Goal: Task Accomplishment & Management: Manage account settings

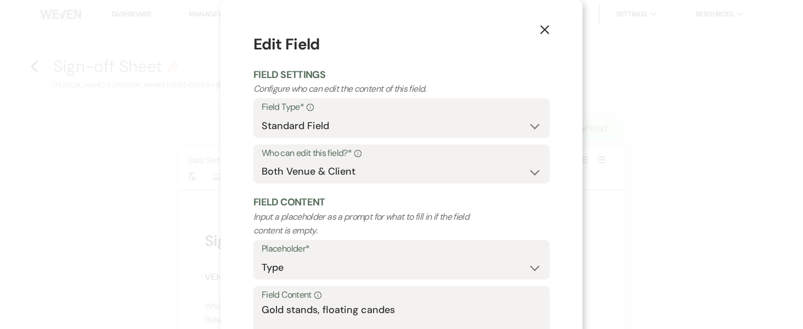
select select "Type"
click at [543, 32] on icon "X" at bounding box center [545, 30] width 10 height 10
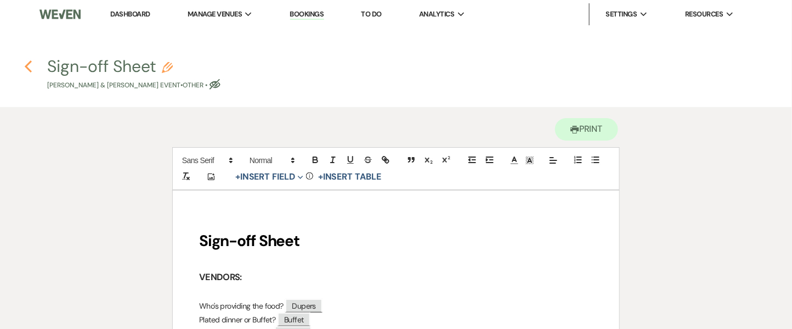
click at [24, 67] on h4 "Previous Sign-off Sheet Pencil Tylar Grimes & Nicole Armentrout's Event • Other…" at bounding box center [396, 73] width 790 height 36
click at [26, 65] on use "button" at bounding box center [28, 66] width 7 height 12
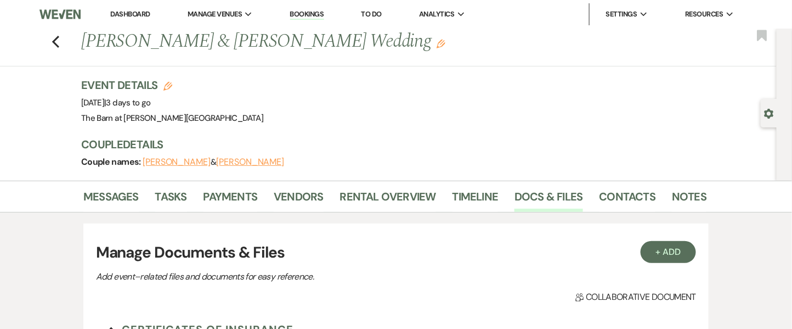
click at [69, 43] on div "Previous Tylar Grimes & Nicole Armentrout's Wedding Edit Bookmark" at bounding box center [386, 48] width 782 height 38
click at [65, 44] on div "Previous Tylar Grimes & Nicole Armentrout's Wedding Edit Bookmark" at bounding box center [386, 48] width 782 height 38
click at [58, 44] on icon "Previous" at bounding box center [56, 41] width 8 height 13
click at [60, 39] on icon "Previous" at bounding box center [56, 41] width 8 height 13
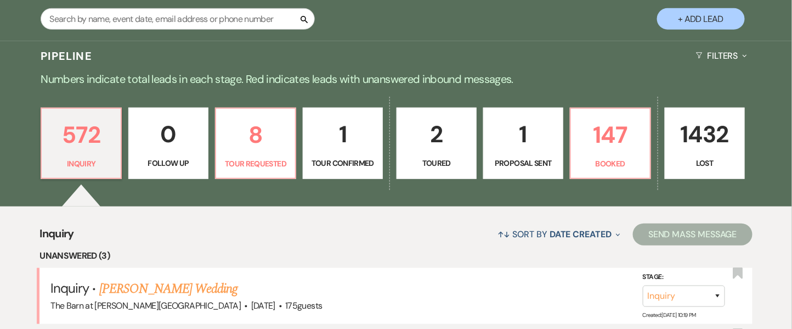
scroll to position [73, 0]
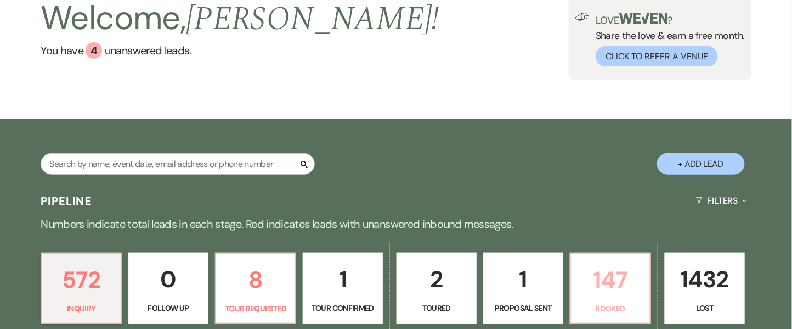
click at [603, 274] on p "147" at bounding box center [610, 279] width 66 height 37
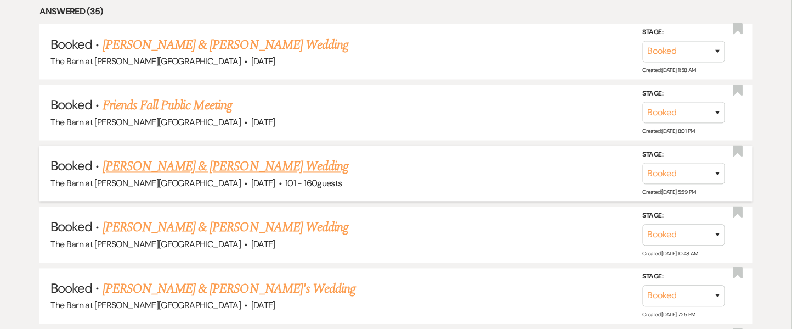
scroll to position [596, 0]
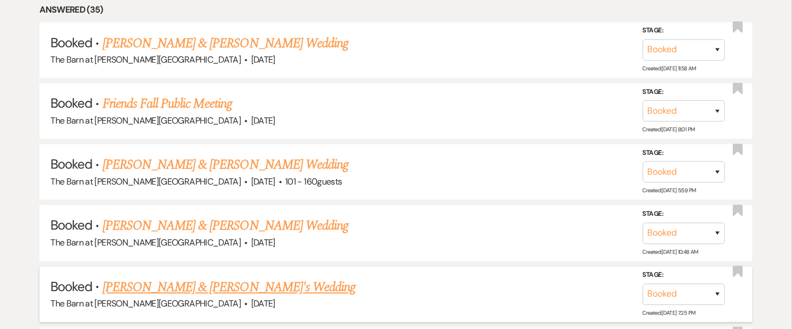
click at [234, 283] on link "[PERSON_NAME] & [PERSON_NAME]'s Wedding" at bounding box center [229, 287] width 253 height 20
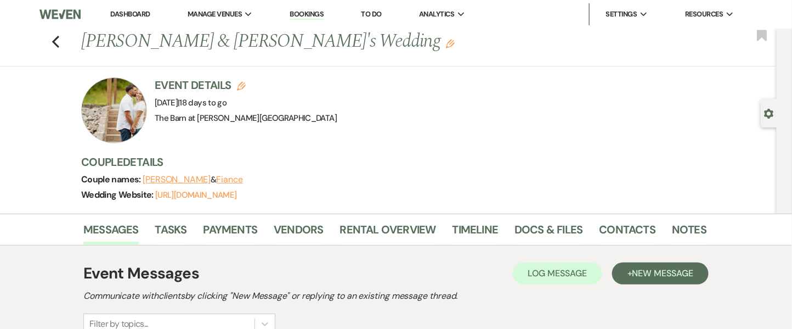
click at [433, 103] on div "Event Details Edit Event Date: [DATE] | 18 days to go Venue: [GEOGRAPHIC_DATA] …" at bounding box center [388, 110] width 614 height 66
drag, startPoint x: 162, startPoint y: 102, endPoint x: 309, endPoint y: 99, distance: 146.5
click at [309, 99] on div "Event Details Edit Event Date: [DATE] | 18 days to go Venue: [GEOGRAPHIC_DATA] …" at bounding box center [388, 110] width 614 height 66
click at [310, 99] on div "Event Details Edit Event Date: [DATE] | 18 days to go Venue: [GEOGRAPHIC_DATA] …" at bounding box center [388, 110] width 614 height 66
drag, startPoint x: 310, startPoint y: 102, endPoint x: 151, endPoint y: 78, distance: 161.3
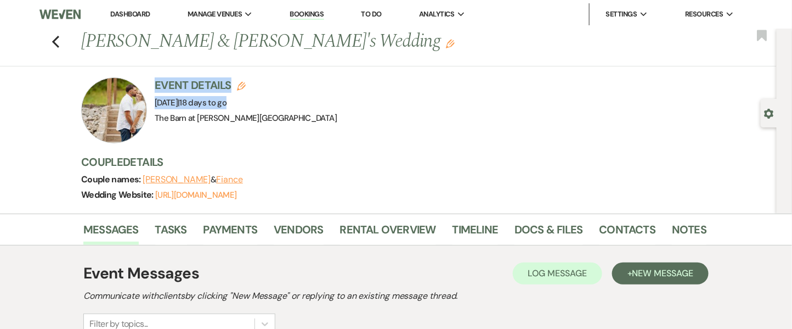
click at [151, 78] on div "Event Details Edit Event Date: [DATE] | 18 days to go Venue: [GEOGRAPHIC_DATA] …" at bounding box center [388, 110] width 614 height 66
click at [535, 219] on li "Docs & Files" at bounding box center [556, 231] width 84 height 26
click at [536, 219] on li "Docs & Files" at bounding box center [556, 231] width 84 height 26
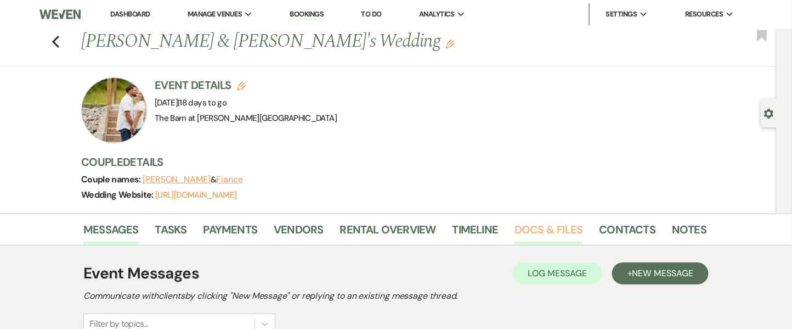
click at [521, 227] on link "Docs & Files" at bounding box center [548, 232] width 68 height 24
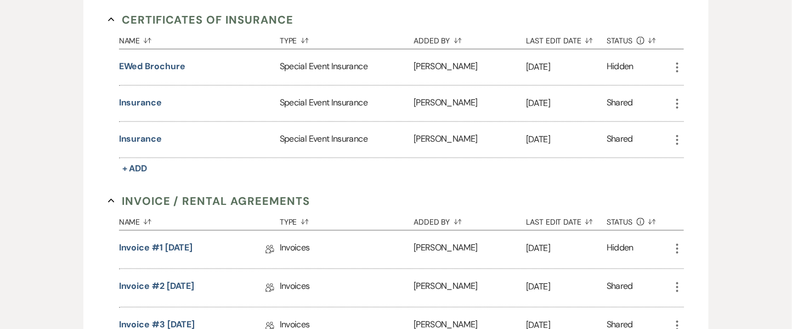
scroll to position [106, 0]
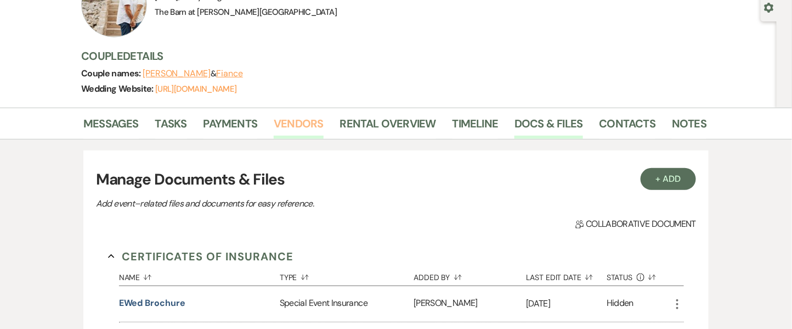
click at [308, 118] on link "Vendors" at bounding box center [298, 127] width 49 height 24
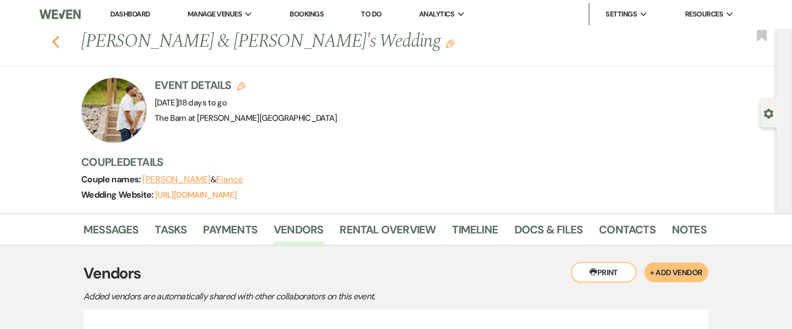
click at [59, 40] on use "button" at bounding box center [55, 42] width 7 height 12
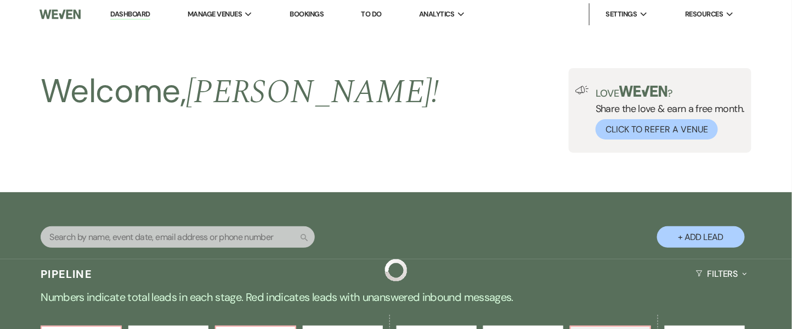
scroll to position [596, 0]
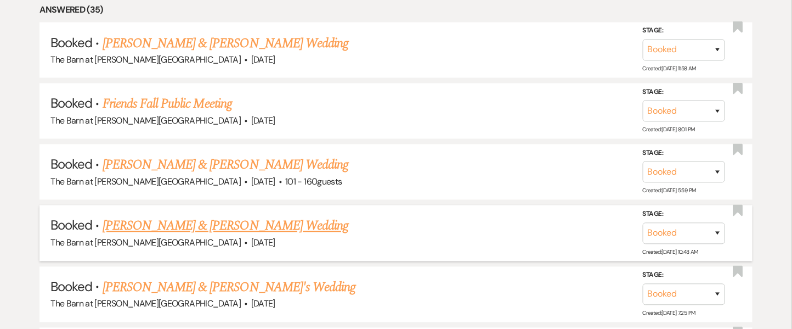
click at [188, 223] on link "[PERSON_NAME] & [PERSON_NAME] Wedding" at bounding box center [226, 226] width 246 height 20
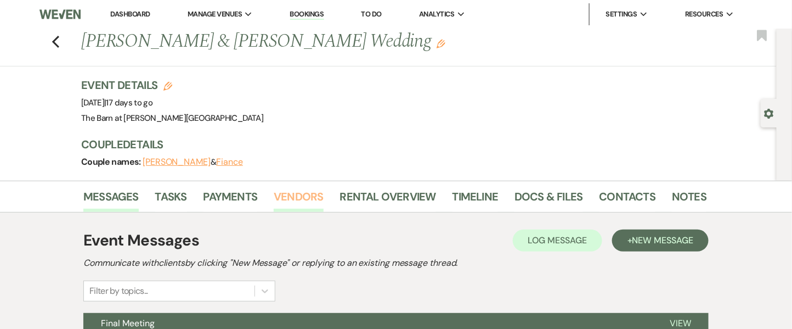
click at [309, 188] on link "Vendors" at bounding box center [298, 200] width 49 height 24
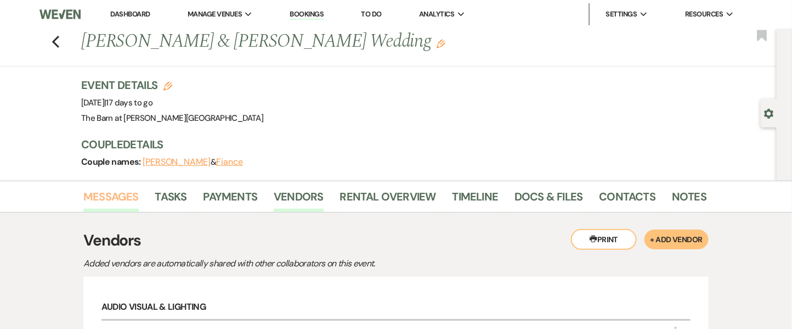
click at [112, 195] on link "Messages" at bounding box center [110, 200] width 55 height 24
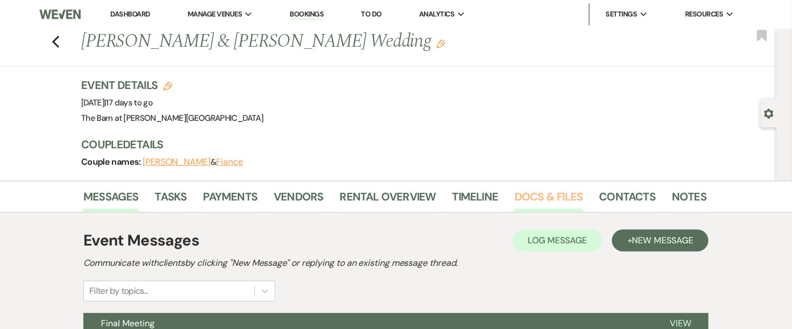
click at [538, 188] on link "Docs & Files" at bounding box center [548, 200] width 68 height 24
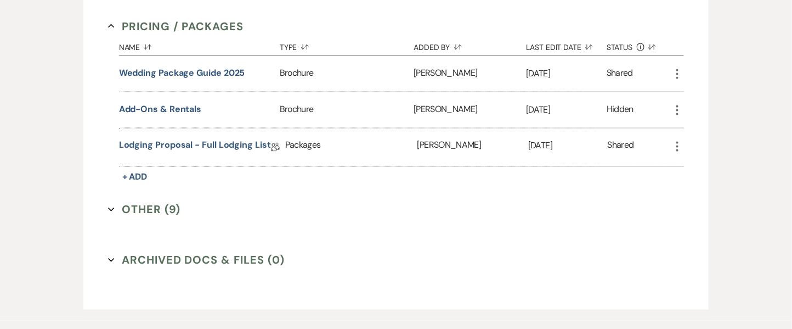
scroll to position [563, 0]
click at [148, 204] on button "Other (9) Expand" at bounding box center [144, 209] width 73 height 16
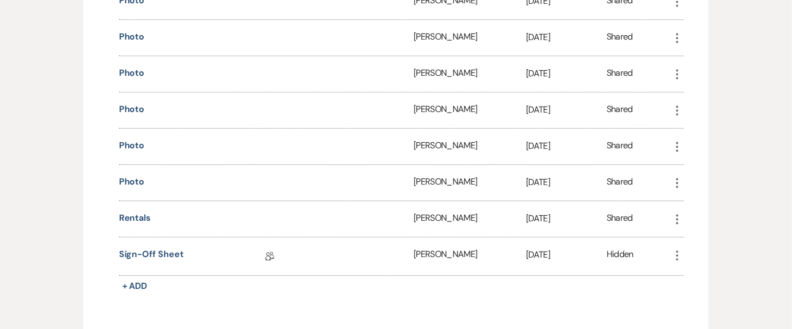
scroll to position [855, 0]
click at [154, 247] on link "Sign-off Sheet" at bounding box center [151, 255] width 65 height 17
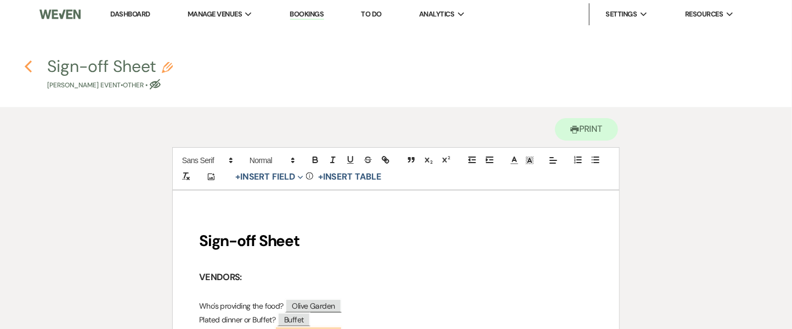
click at [24, 65] on h4 "Previous Sign-off Sheet Pencil [PERSON_NAME] Event • Other • Eye Blocked" at bounding box center [396, 73] width 790 height 36
click at [26, 65] on use "button" at bounding box center [28, 66] width 7 height 12
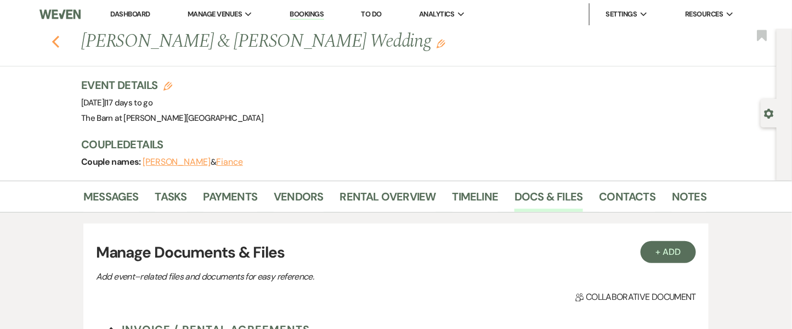
click at [60, 42] on icon "Previous" at bounding box center [56, 41] width 8 height 13
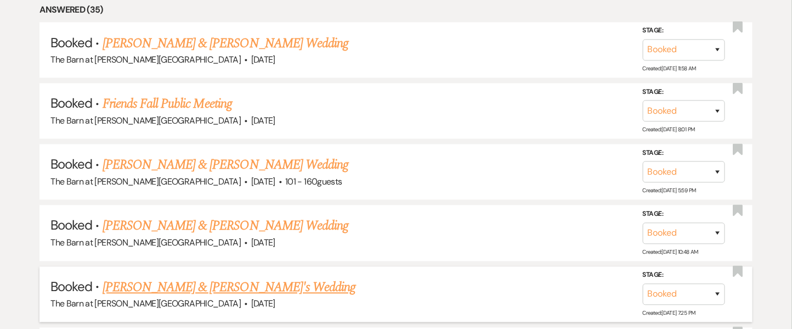
click at [224, 288] on link "[PERSON_NAME] & [PERSON_NAME]'s Wedding" at bounding box center [229, 287] width 253 height 20
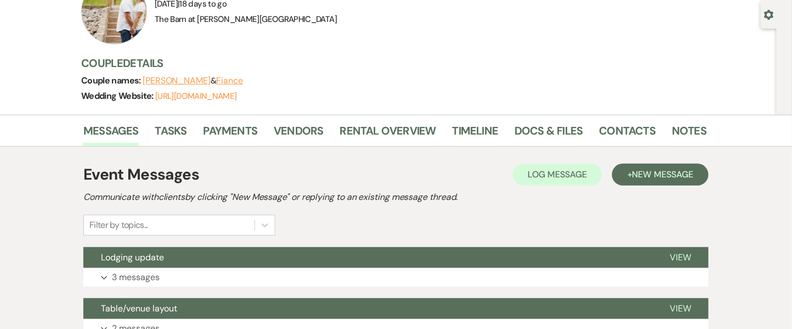
scroll to position [84, 0]
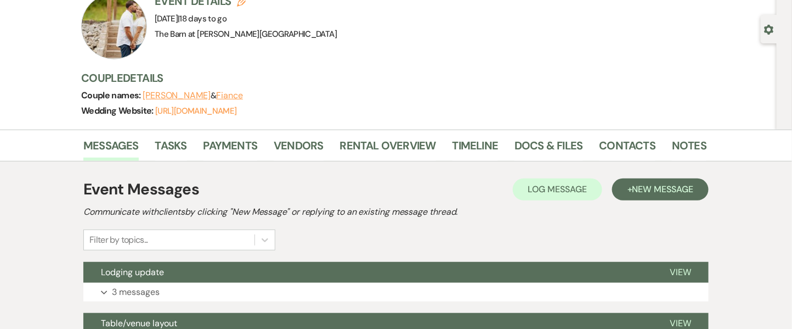
click at [580, 126] on div "Event Details Edit Event Date: [DATE] | 18 days to go Venue: [GEOGRAPHIC_DATA] …" at bounding box center [393, 61] width 625 height 136
click at [551, 149] on link "Docs & Files" at bounding box center [548, 149] width 68 height 24
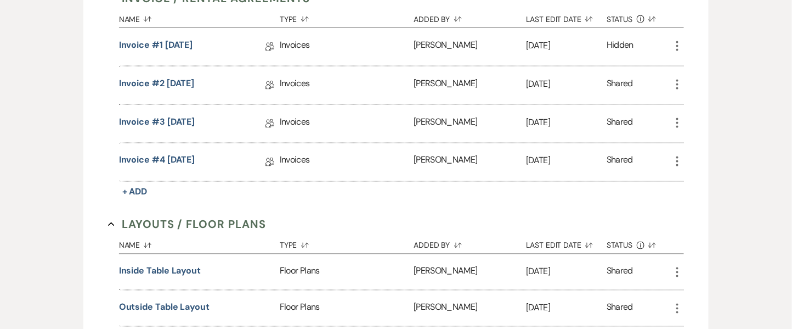
scroll to position [983, 0]
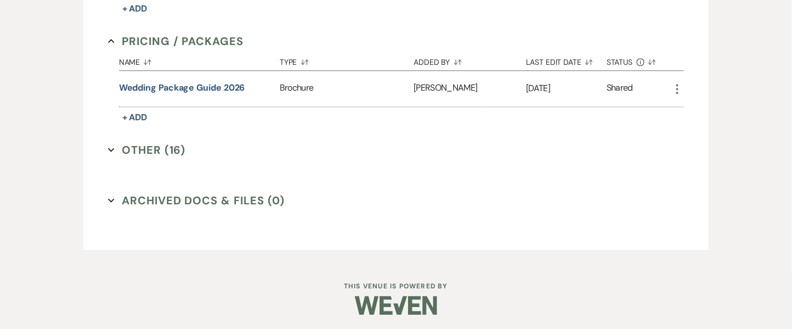
click at [144, 145] on button "Other (16) Expand" at bounding box center [147, 149] width 78 height 16
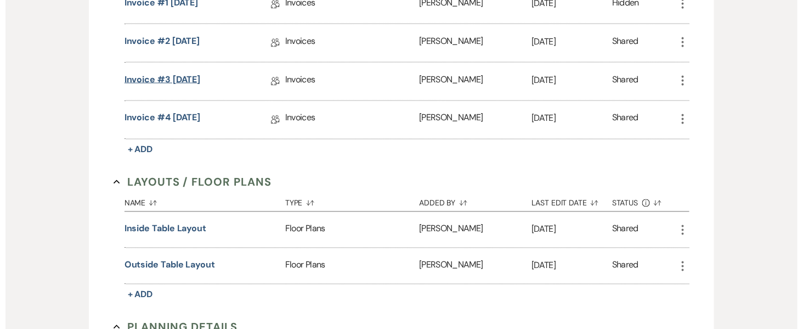
scroll to position [658, 0]
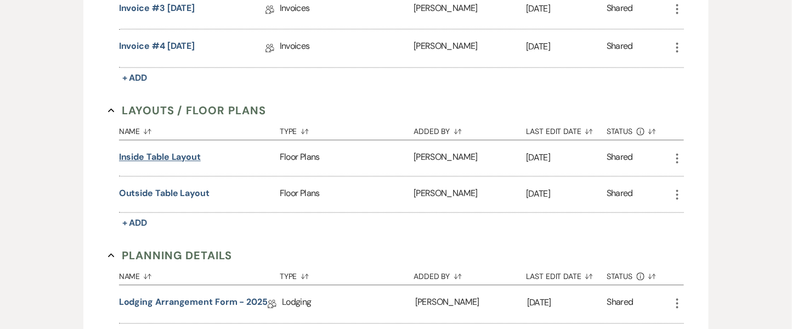
click at [191, 153] on button "Inside Table Layout" at bounding box center [160, 157] width 82 height 13
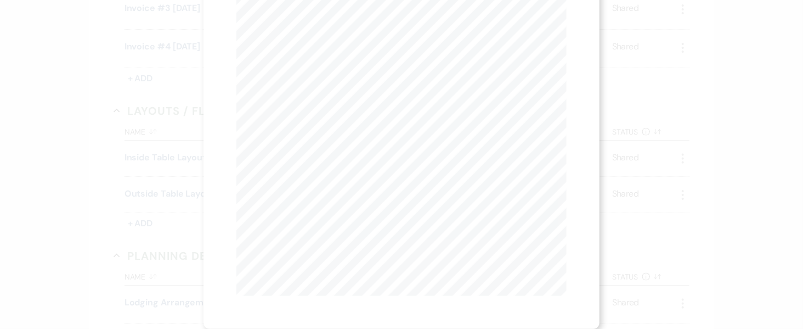
scroll to position [0, 0]
click at [565, 29] on icon "X" at bounding box center [562, 30] width 10 height 10
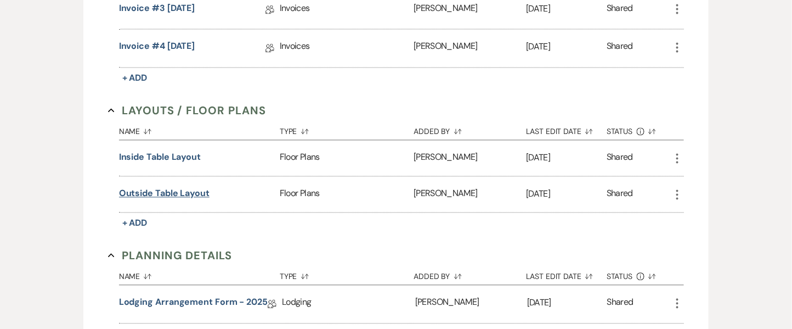
click at [175, 190] on button "Outside Table Layout" at bounding box center [164, 193] width 90 height 13
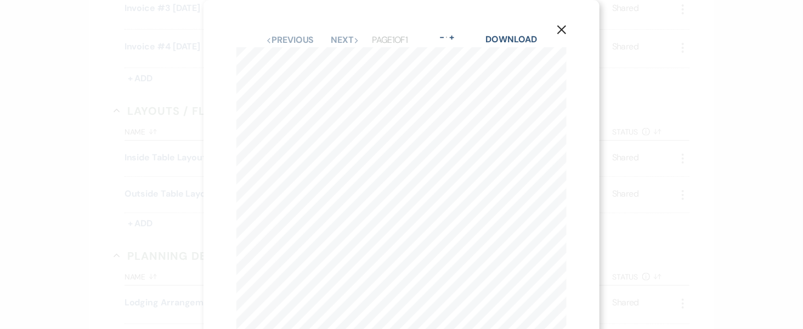
click at [560, 31] on icon "X" at bounding box center [562, 30] width 10 height 10
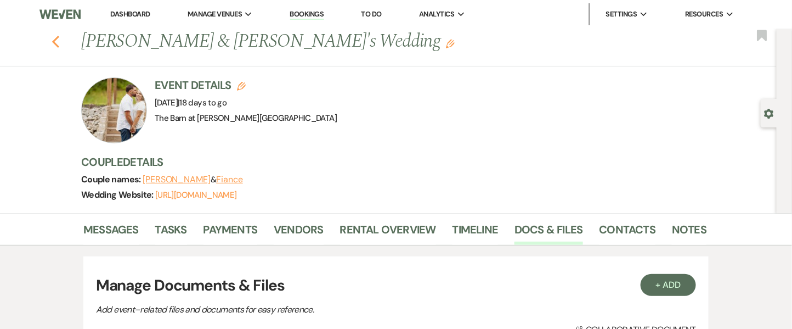
click at [59, 38] on use "button" at bounding box center [55, 42] width 7 height 12
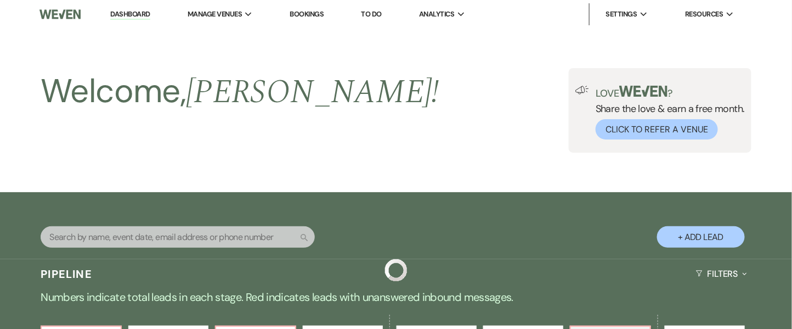
scroll to position [596, 0]
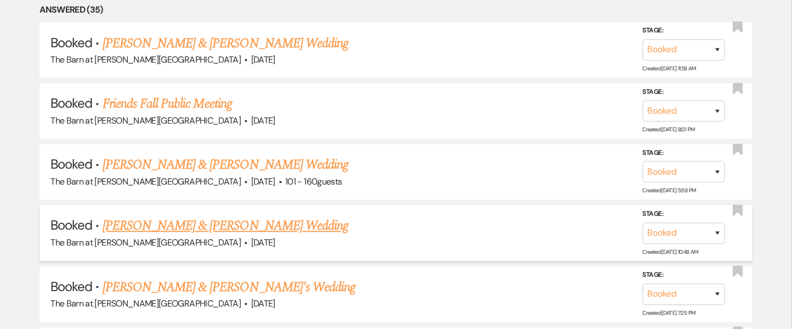
click at [196, 225] on link "[PERSON_NAME] & [PERSON_NAME] Wedding" at bounding box center [226, 226] width 246 height 20
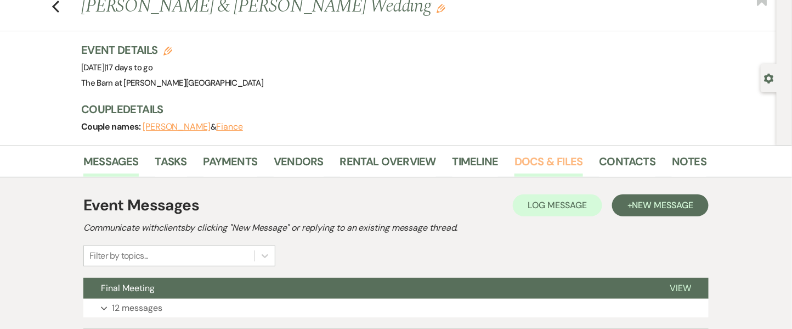
scroll to position [11, 0]
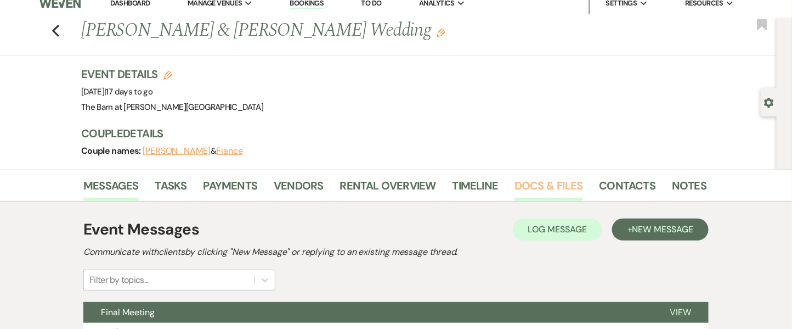
click at [533, 182] on link "Docs & Files" at bounding box center [548, 189] width 68 height 24
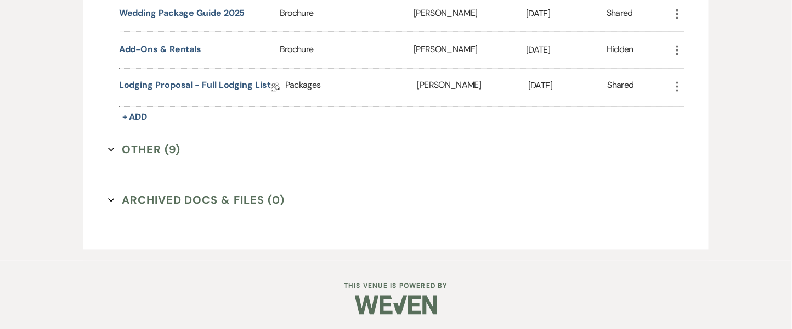
scroll to position [623, 0]
click at [156, 146] on button "Other (9) Expand" at bounding box center [144, 149] width 73 height 16
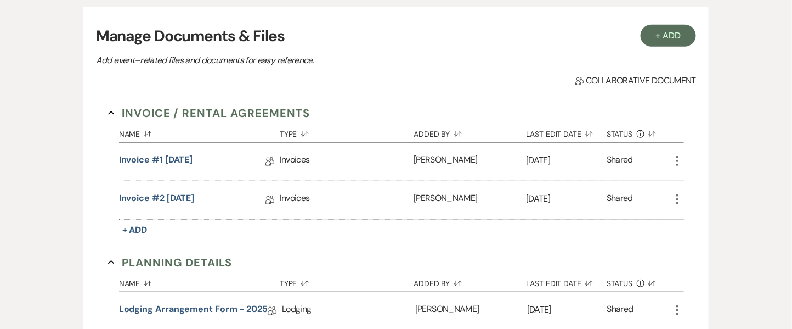
scroll to position [111, 0]
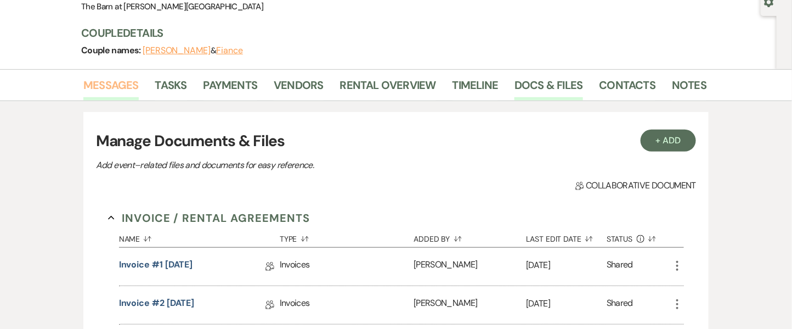
click at [101, 89] on link "Messages" at bounding box center [110, 88] width 55 height 24
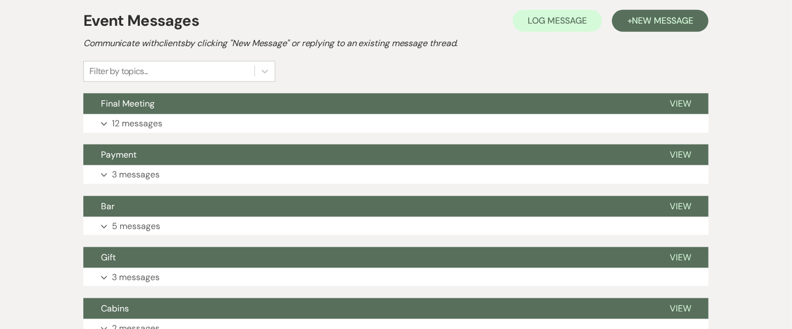
scroll to position [258, 0]
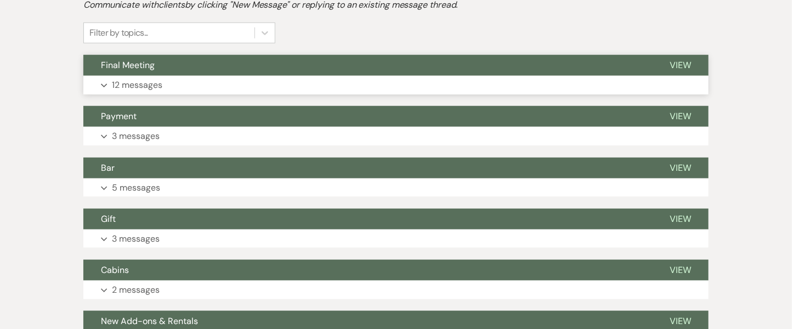
click at [139, 90] on p "12 messages" at bounding box center [137, 85] width 50 height 14
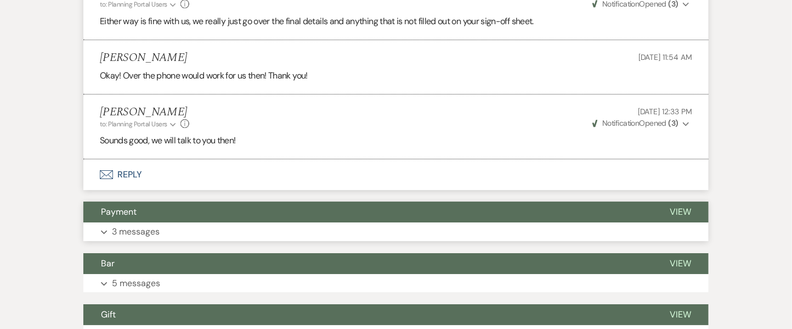
scroll to position [1282, 0]
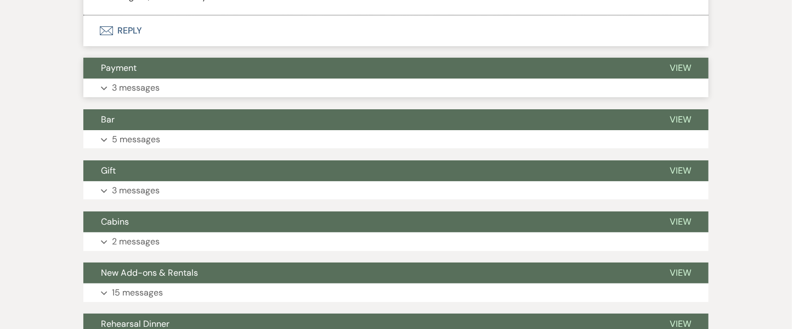
click at [128, 94] on p "3 messages" at bounding box center [136, 88] width 48 height 14
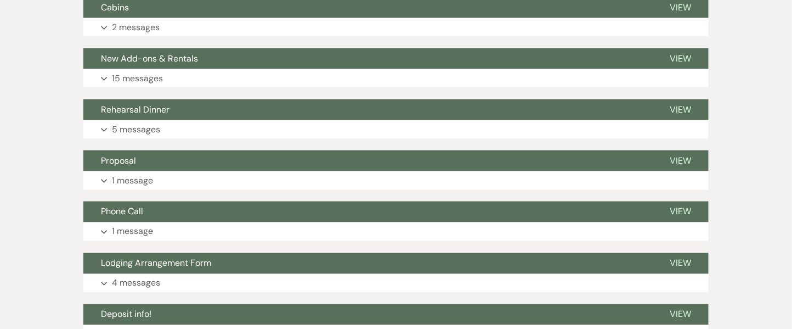
scroll to position [1647, 0]
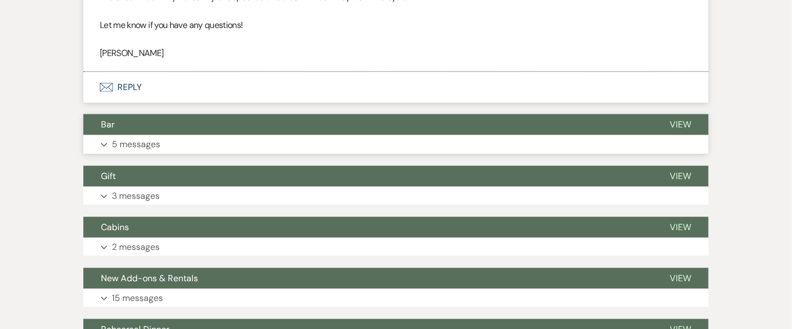
click at [133, 151] on p "5 messages" at bounding box center [136, 144] width 48 height 14
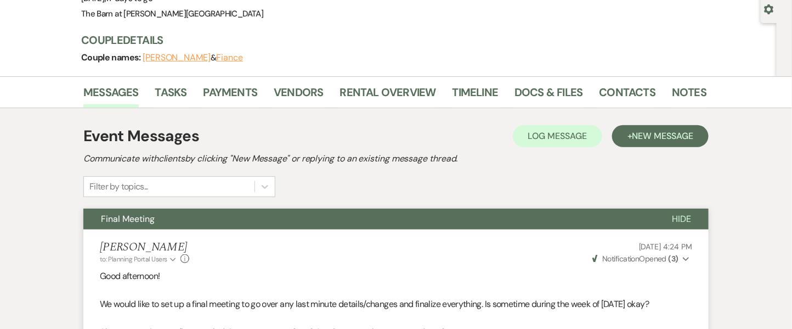
scroll to position [0, 0]
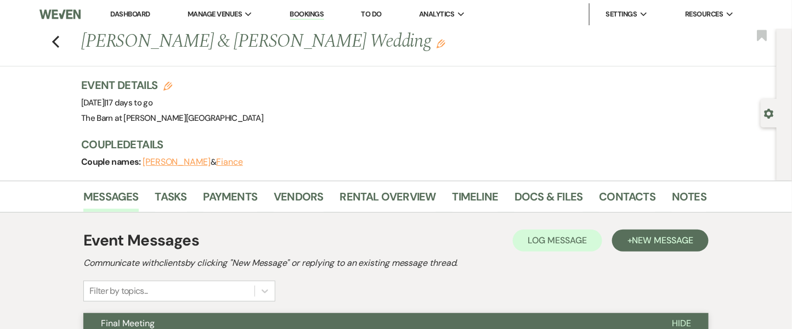
click at [66, 48] on div "Previous [PERSON_NAME] & [PERSON_NAME] Wedding Edit Bookmark" at bounding box center [386, 48] width 782 height 38
click at [59, 42] on use "button" at bounding box center [55, 42] width 7 height 12
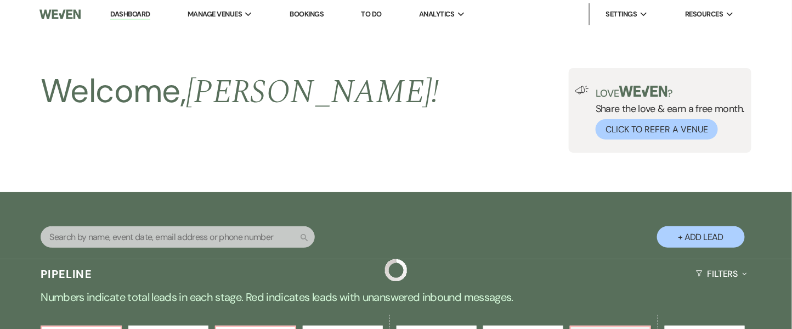
scroll to position [596, 0]
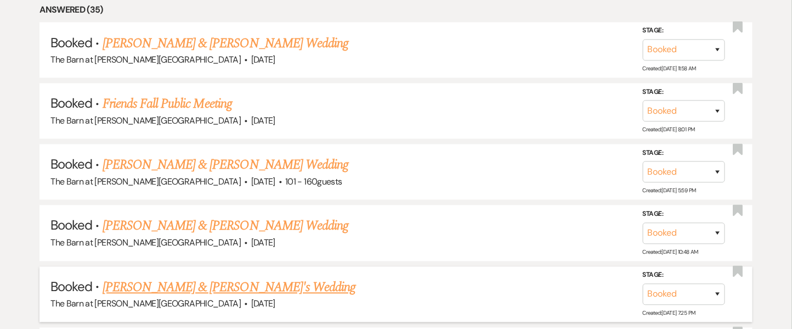
click at [184, 284] on link "[PERSON_NAME] & [PERSON_NAME]'s Wedding" at bounding box center [229, 287] width 253 height 20
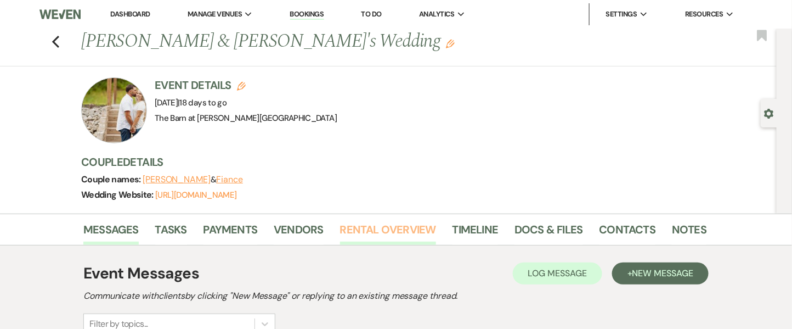
click at [381, 223] on link "Rental Overview" at bounding box center [388, 232] width 96 height 24
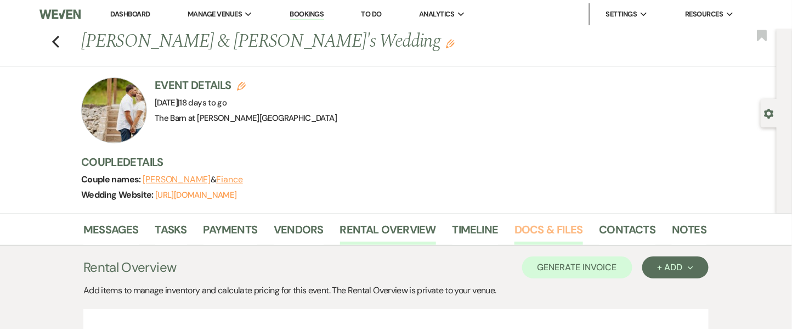
click at [566, 225] on link "Docs & Files" at bounding box center [548, 232] width 68 height 24
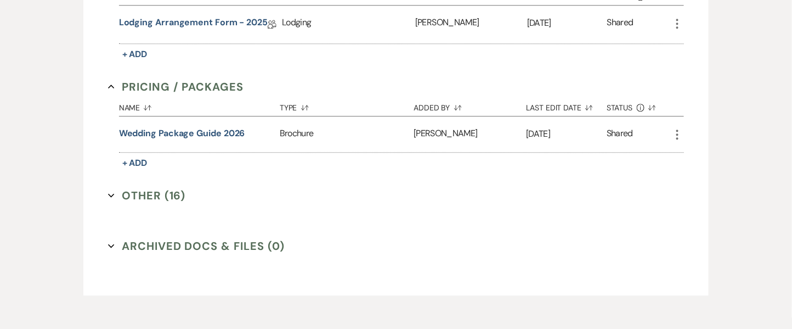
scroll to position [983, 0]
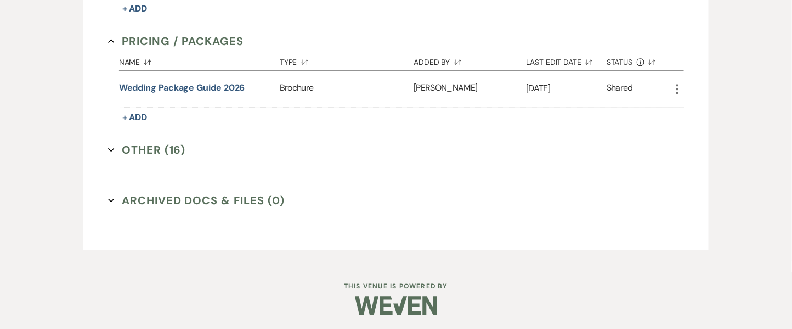
click at [144, 151] on button "Other (16) Expand" at bounding box center [147, 149] width 78 height 16
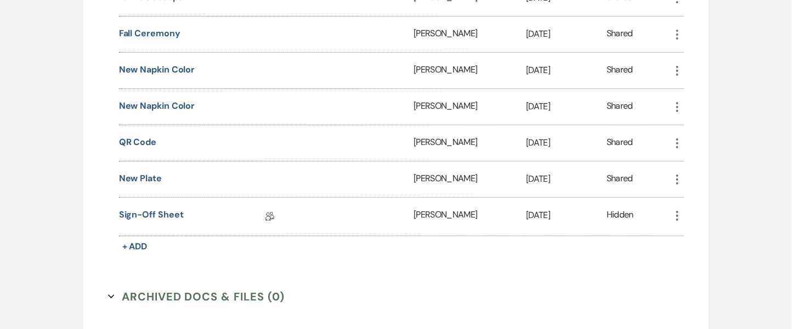
scroll to position [1602, 0]
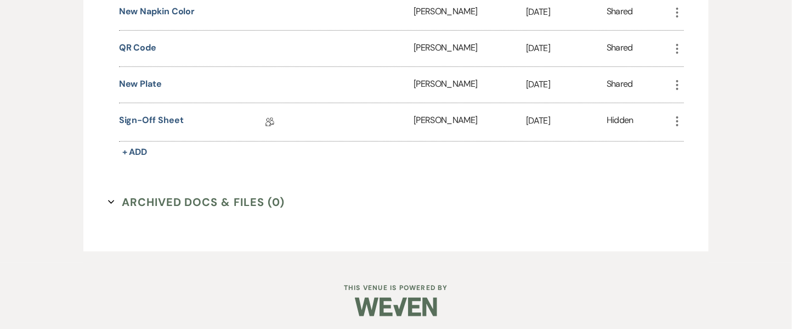
click at [135, 106] on div "Sign-off Sheet Collab Doc" at bounding box center [199, 122] width 161 height 38
click at [131, 114] on link "Sign-off Sheet" at bounding box center [151, 122] width 65 height 17
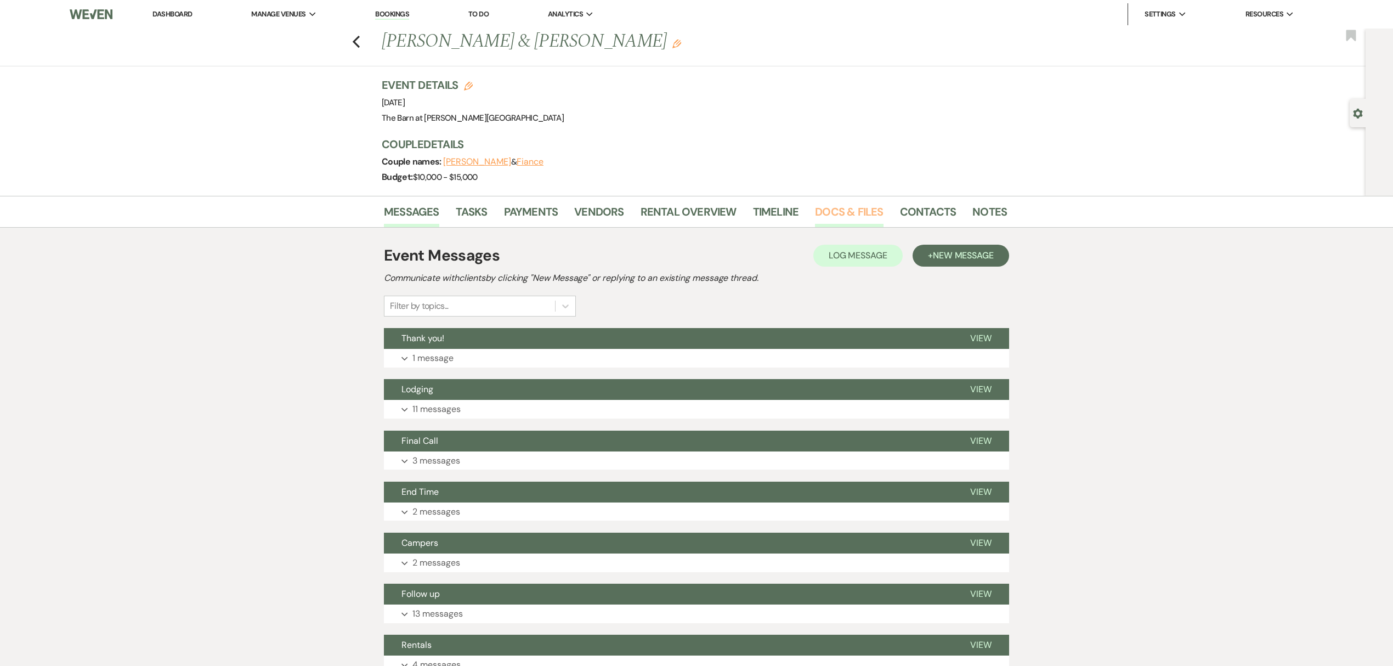
click at [830, 207] on link "Docs & Files" at bounding box center [849, 215] width 68 height 24
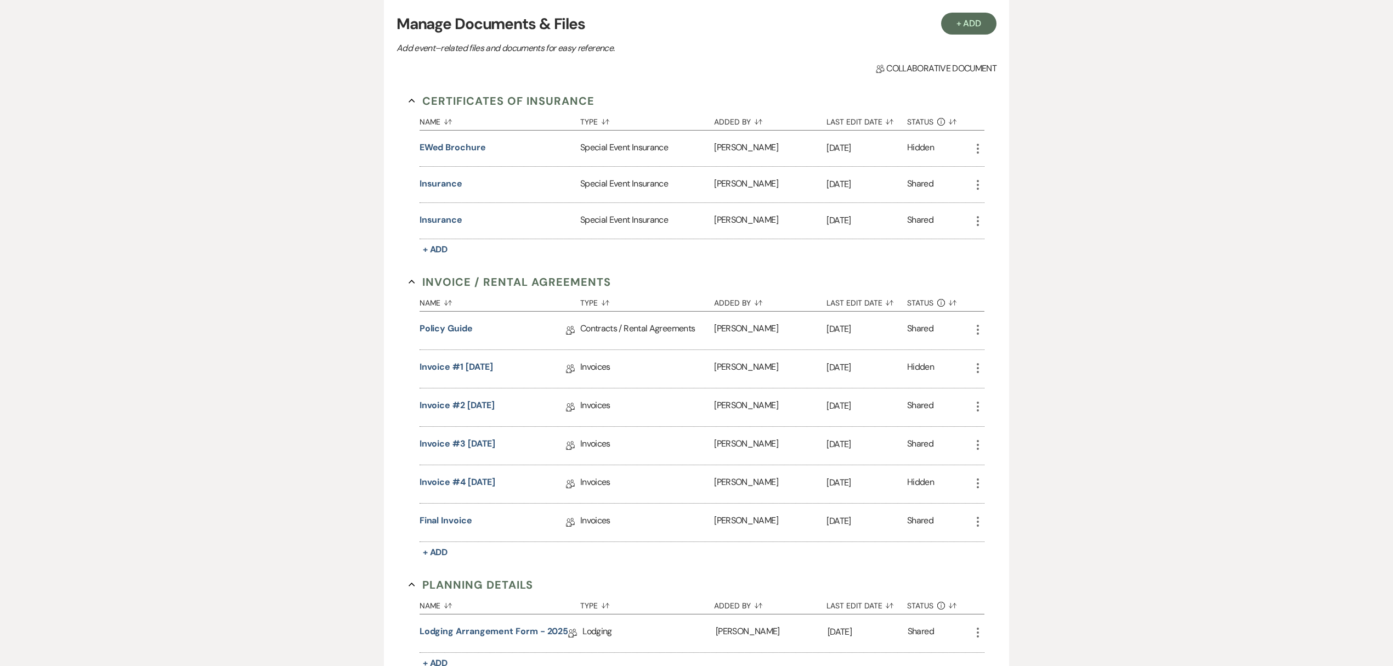
scroll to position [443, 0]
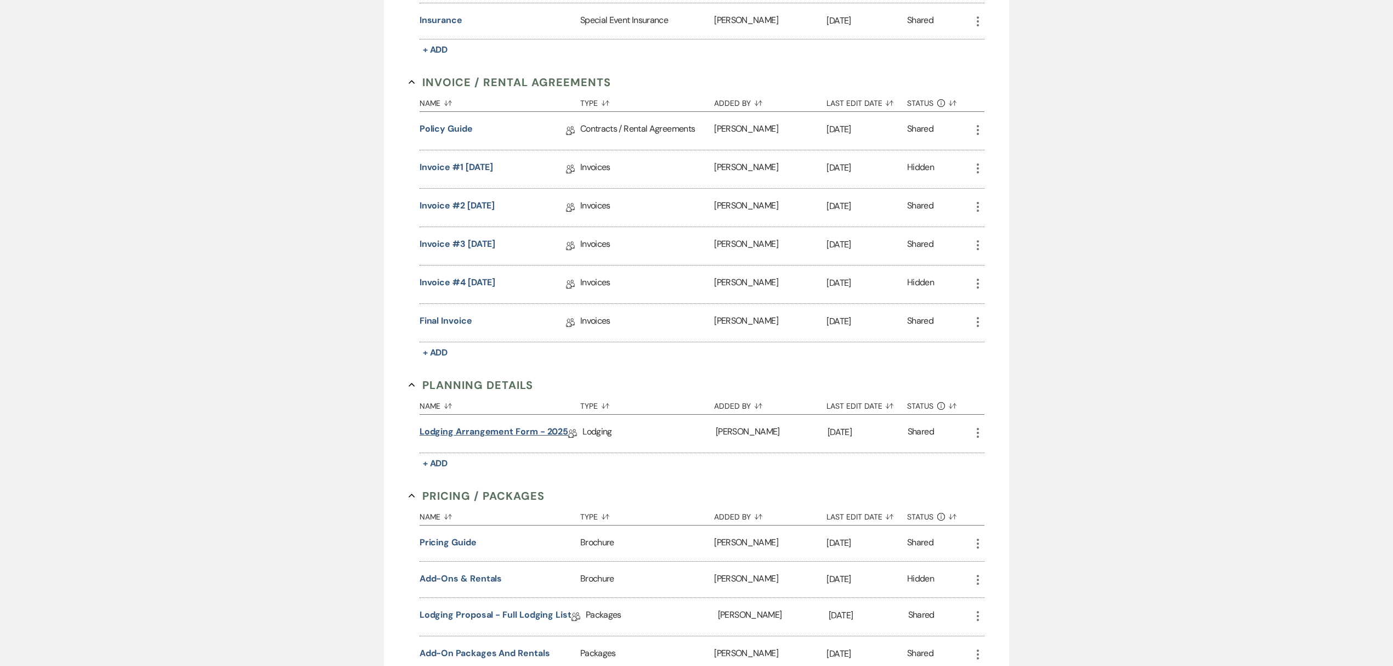
click at [492, 426] on div "Lodging Arrangement Form - 2025 Collab Doc" at bounding box center [501, 434] width 163 height 38
click at [492, 431] on link "Lodging Arrangement Form - 2025" at bounding box center [494, 433] width 149 height 17
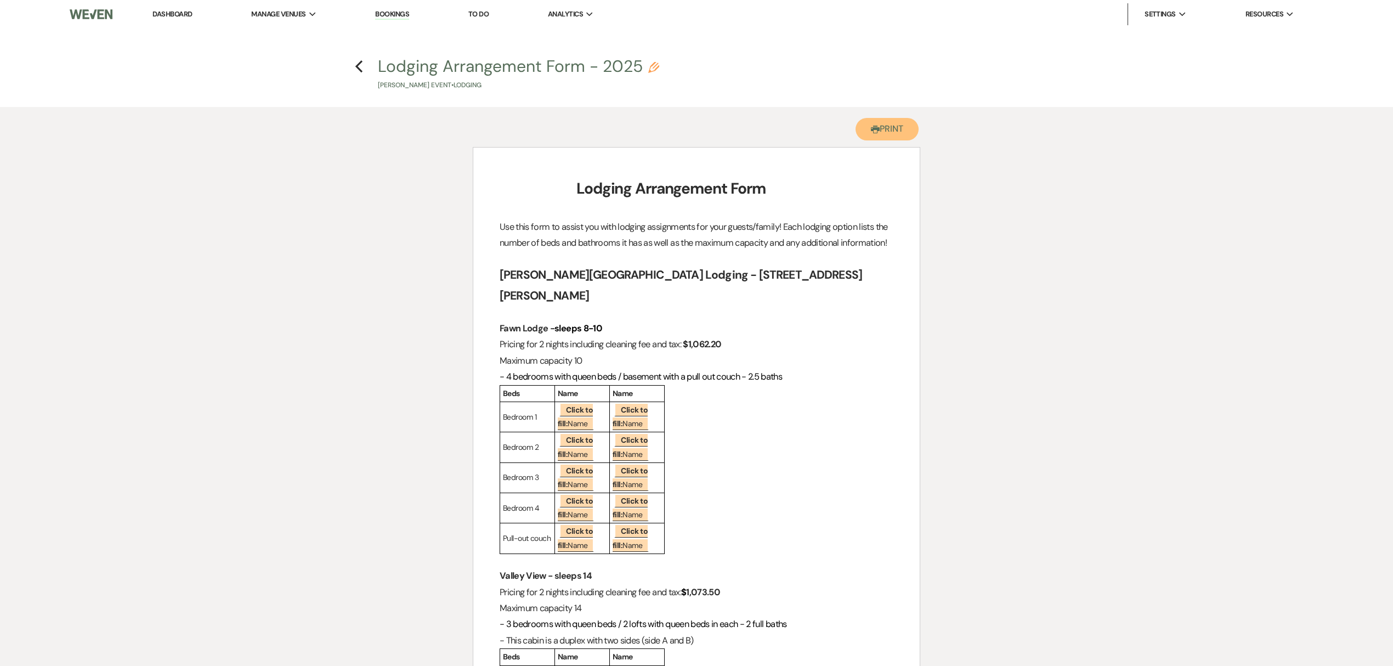
click at [871, 128] on use "button" at bounding box center [875, 130] width 9 height 8
click at [356, 70] on icon "Previous" at bounding box center [359, 66] width 8 height 13
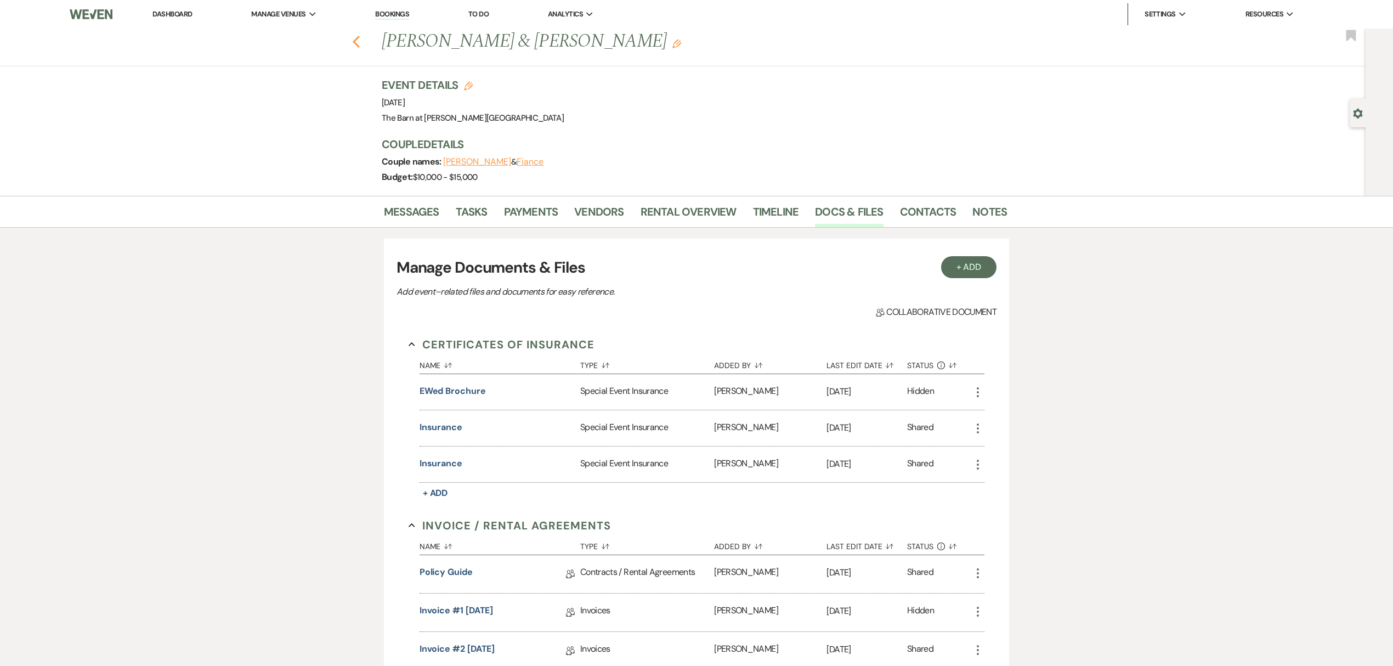
click at [360, 39] on icon "Previous" at bounding box center [356, 41] width 8 height 13
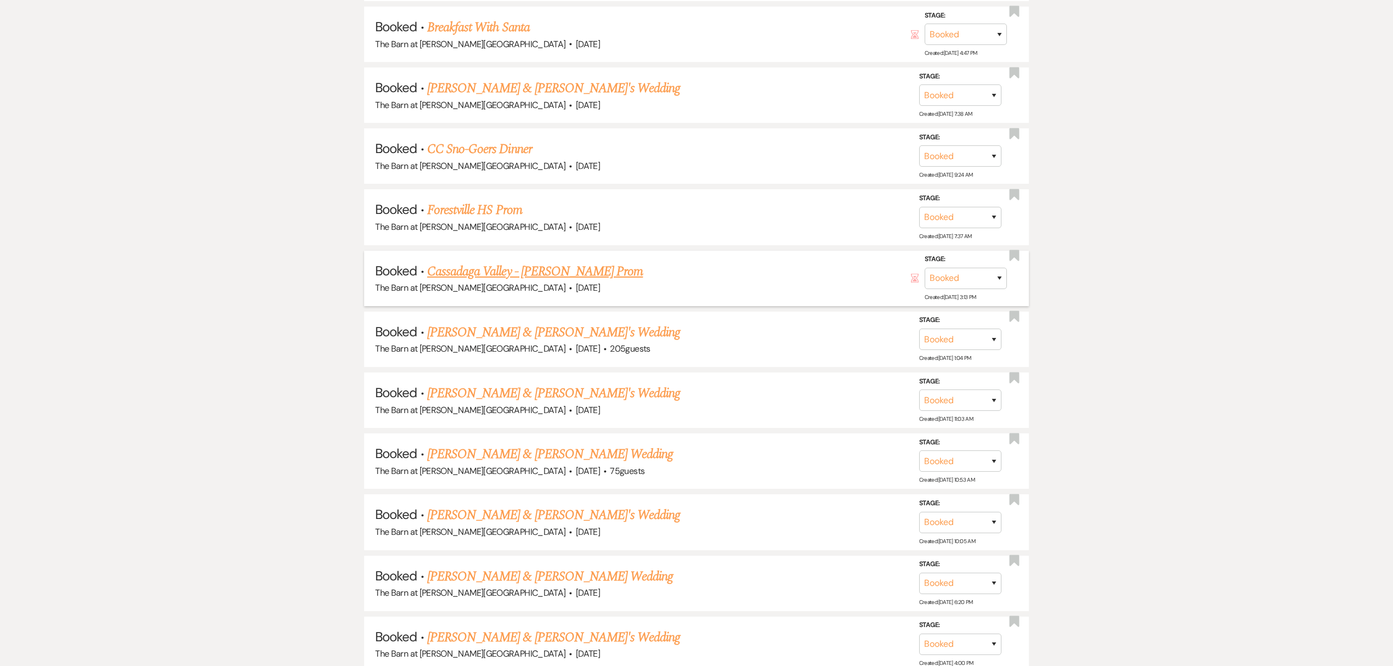
scroll to position [731, 0]
